Goal: Information Seeking & Learning: Check status

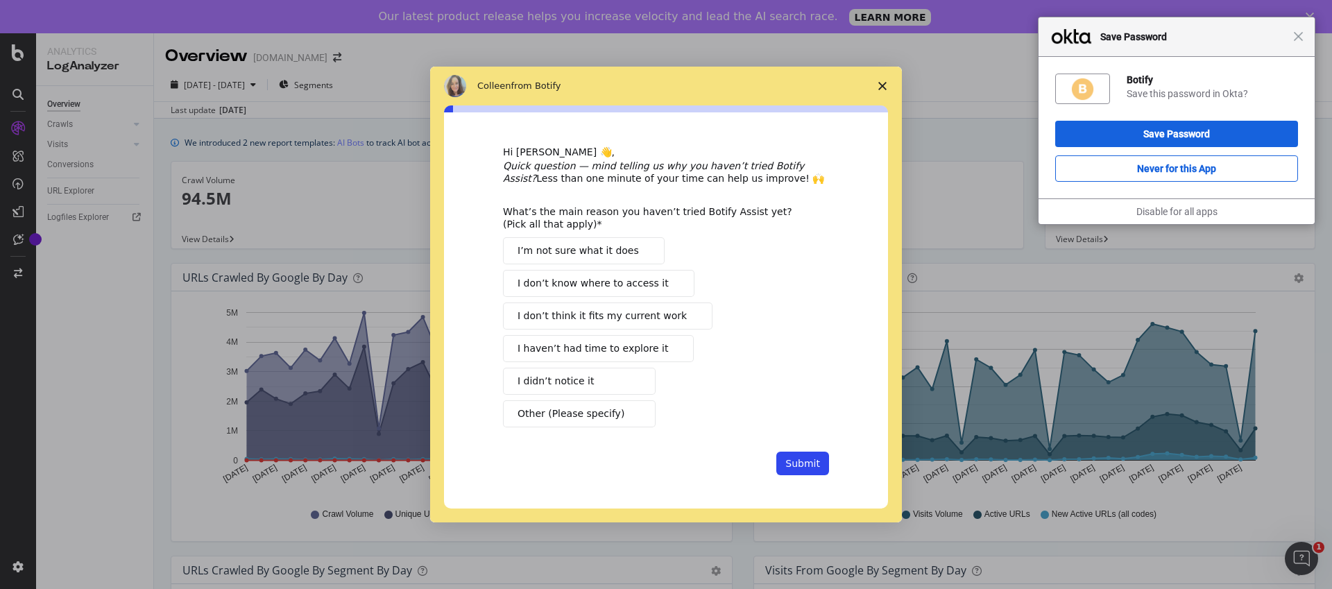
click at [883, 85] on icon "Close survey" at bounding box center [882, 86] width 8 height 8
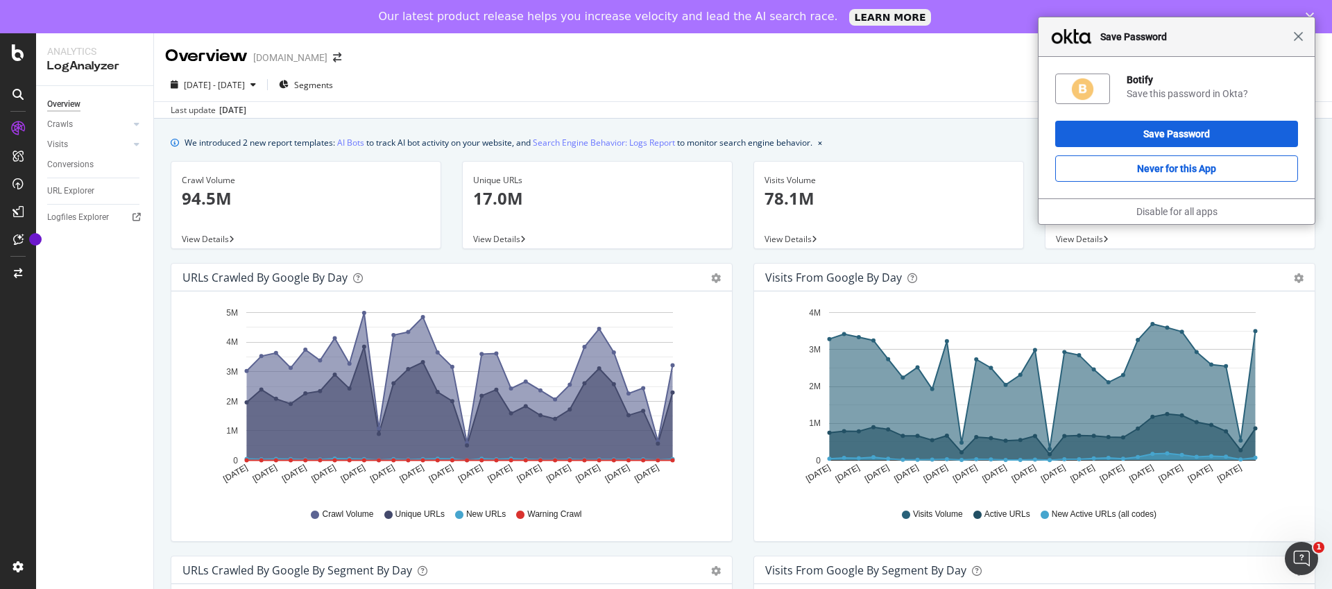
click at [1298, 37] on span "Close" at bounding box center [1298, 36] width 10 height 10
